Goal: Complete application form

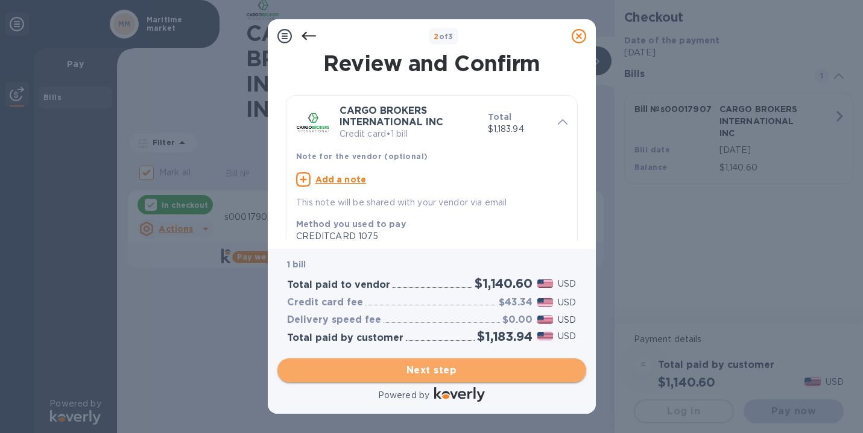
click at [415, 368] on span "Next step" at bounding box center [431, 370] width 289 height 14
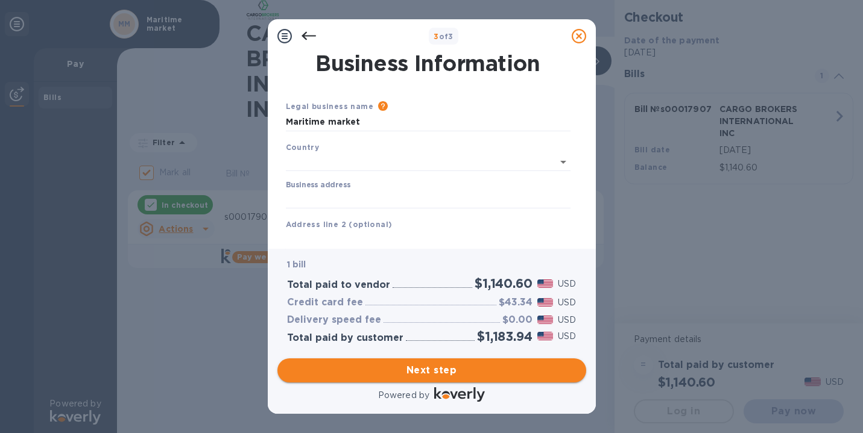
type input "[GEOGRAPHIC_DATA]"
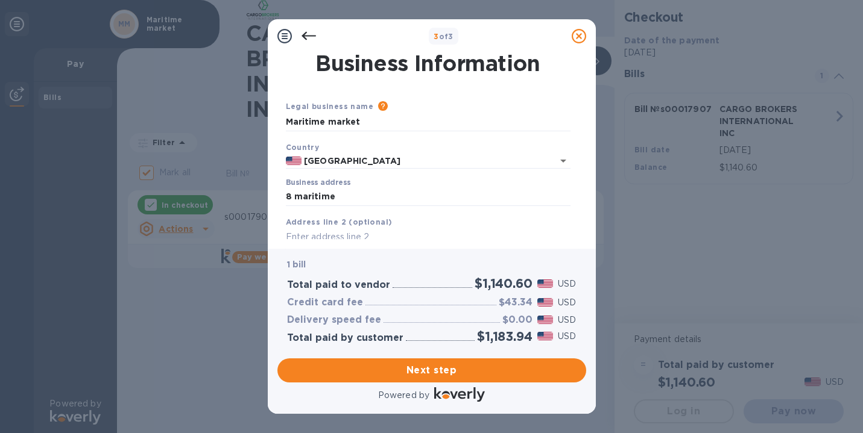
type input "[STREET_ADDRESS]"
type input "[GEOGRAPHIC_DATA]"
type input "NC"
type input "28461"
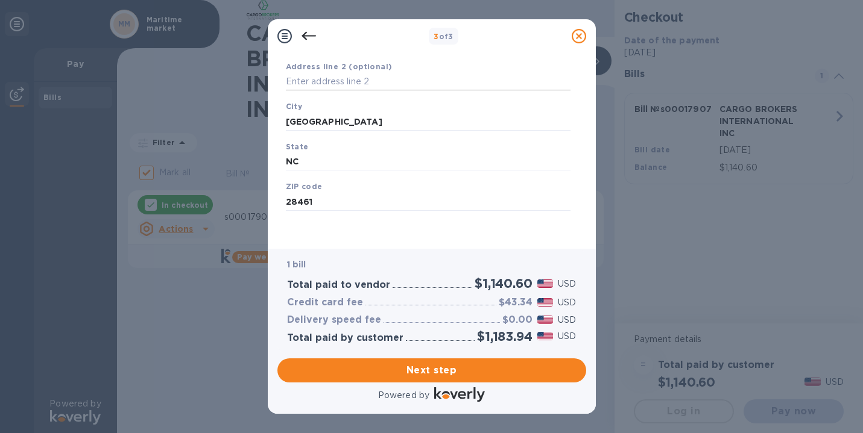
scroll to position [153, 0]
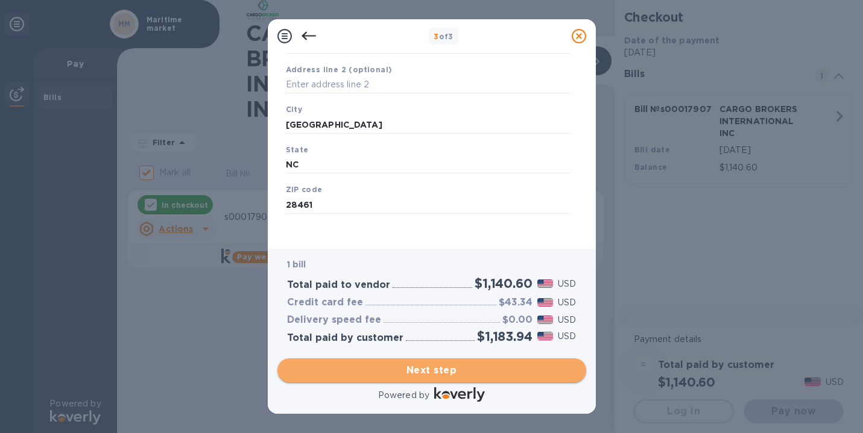
click at [418, 370] on span "Next step" at bounding box center [431, 370] width 289 height 14
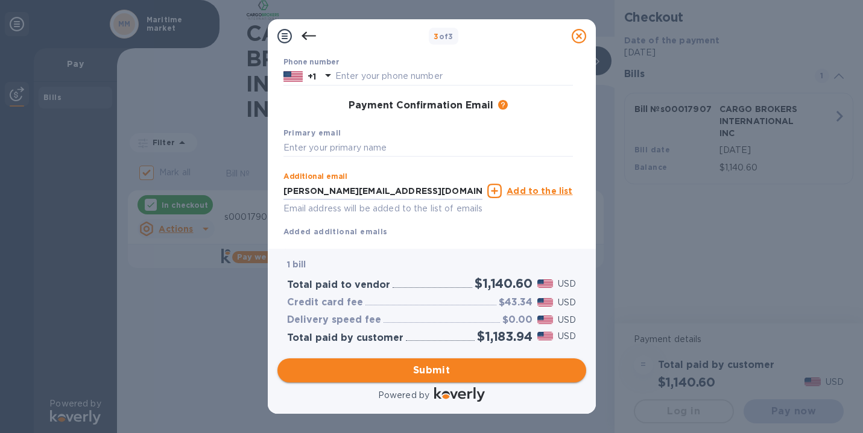
type input "[PERSON_NAME][EMAIL_ADDRESS][DOMAIN_NAME]"
click at [449, 367] on span "Submit" at bounding box center [431, 370] width 289 height 14
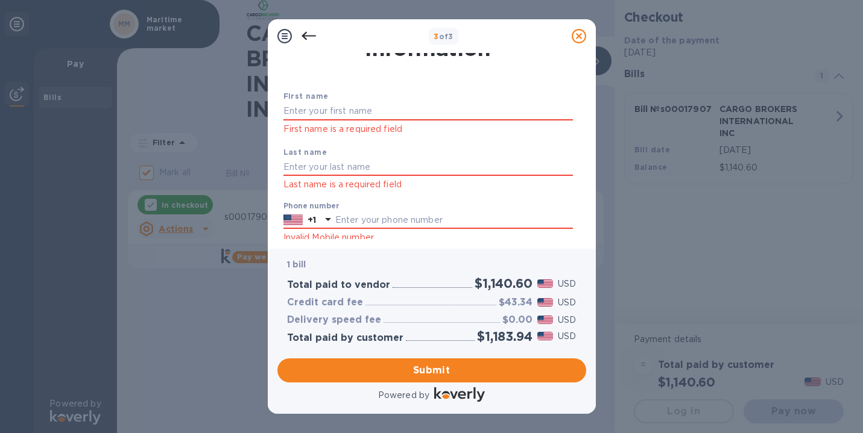
scroll to position [40, 0]
type input "[PERSON_NAME]"
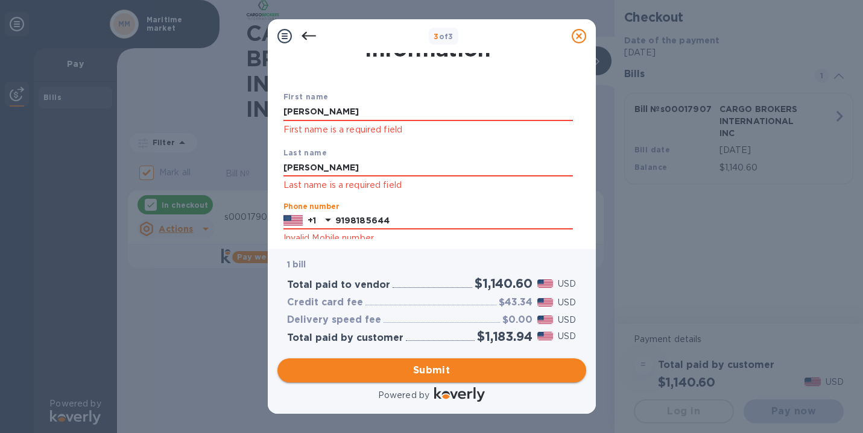
type input "9198185644"
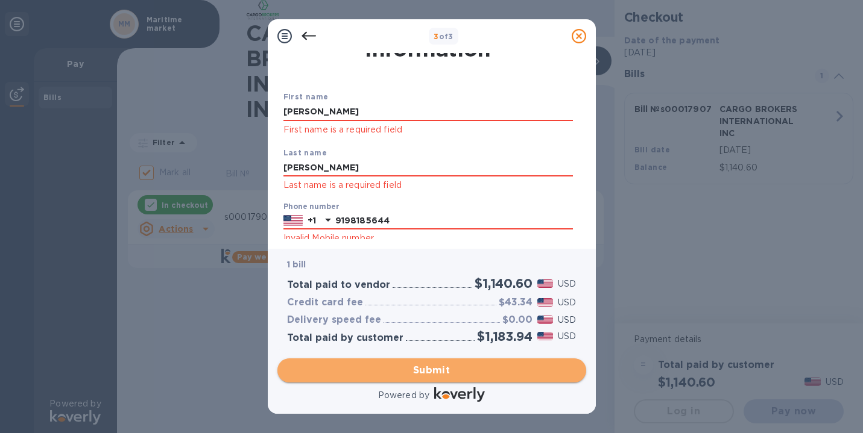
click at [424, 373] on span "Submit" at bounding box center [431, 370] width 289 height 14
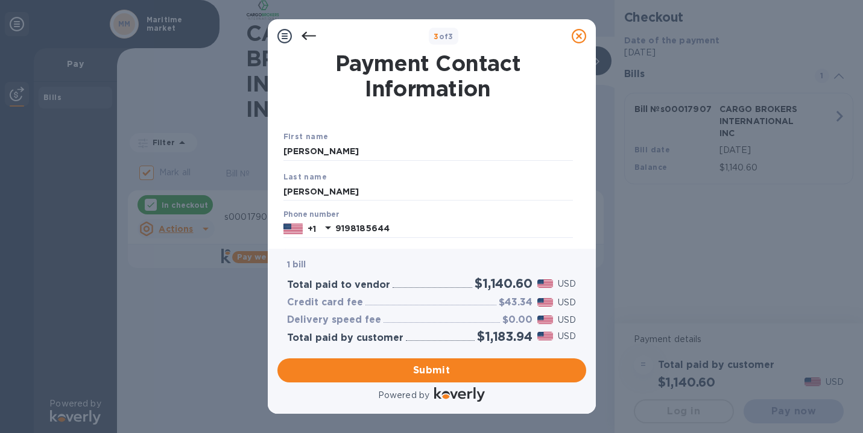
scroll to position [0, 0]
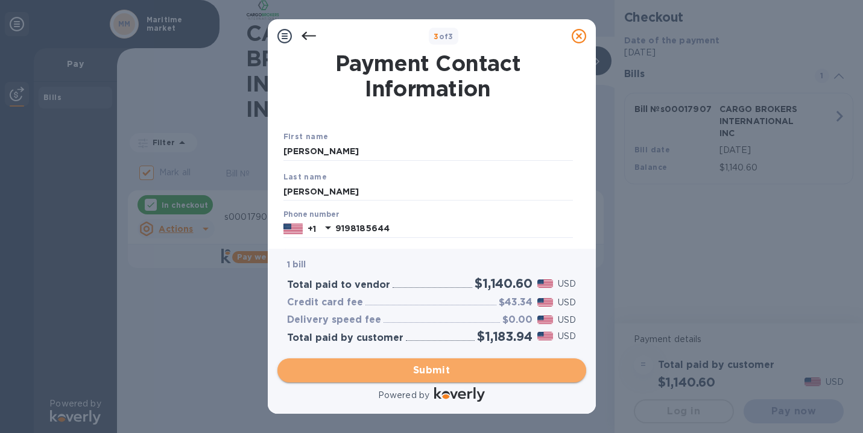
click at [442, 370] on span "Submit" at bounding box center [431, 370] width 289 height 14
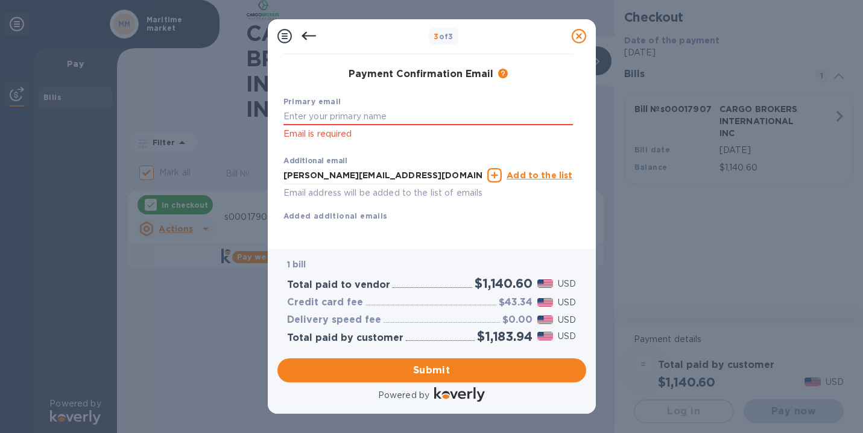
scroll to position [183, 0]
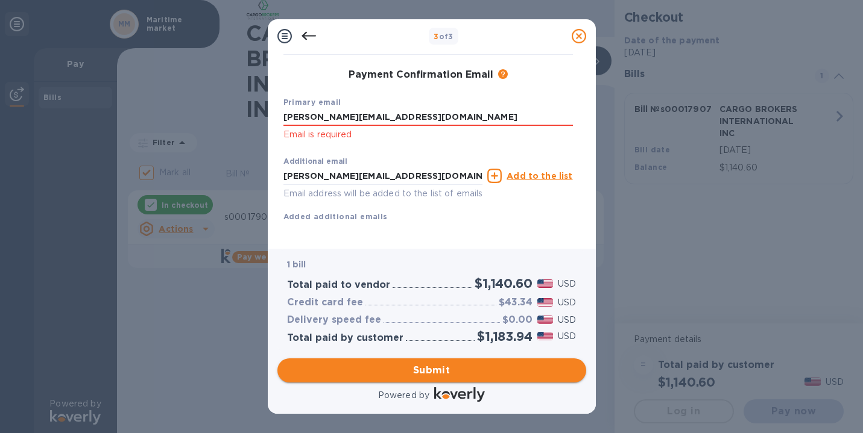
type input "[PERSON_NAME][EMAIL_ADDRESS][DOMAIN_NAME]"
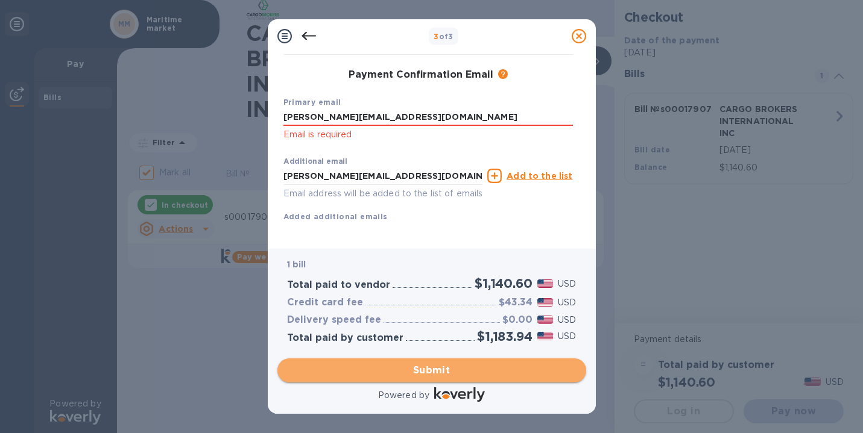
click at [427, 367] on span "Submit" at bounding box center [431, 370] width 289 height 14
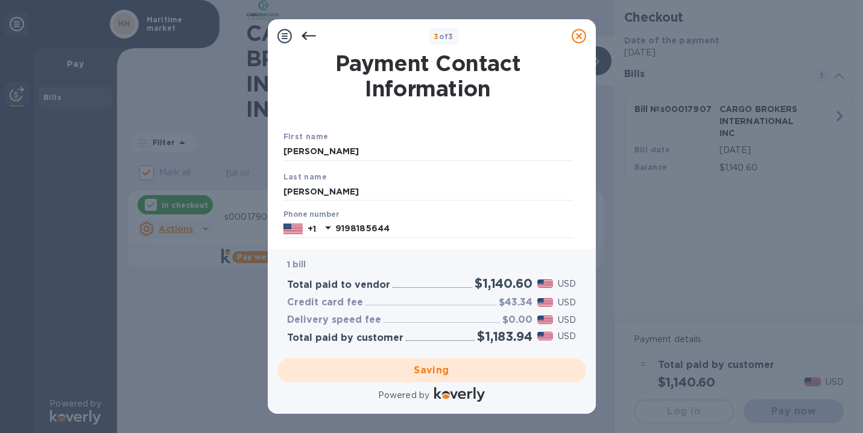
scroll to position [0, 0]
checkbox input "false"
